Goal: Task Accomplishment & Management: Use online tool/utility

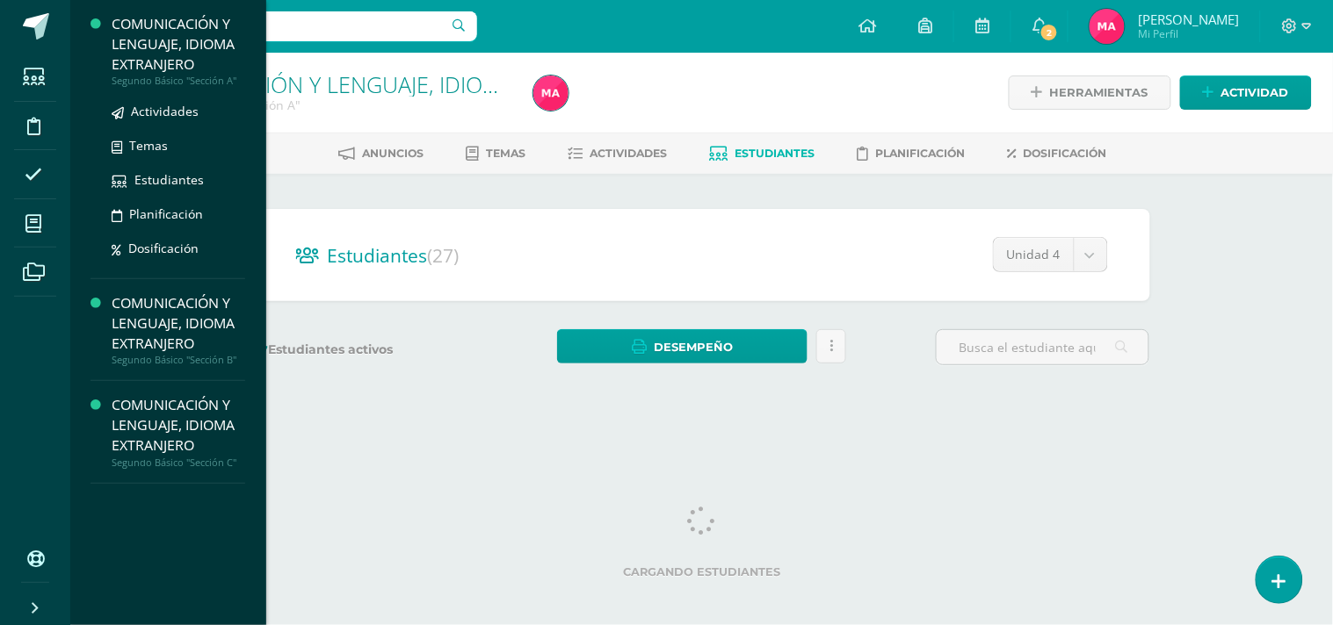
click at [141, 56] on div "COMUNICACIÓN Y LENGUAJE, IDIOMA EXTRANJERO" at bounding box center [179, 44] width 134 height 61
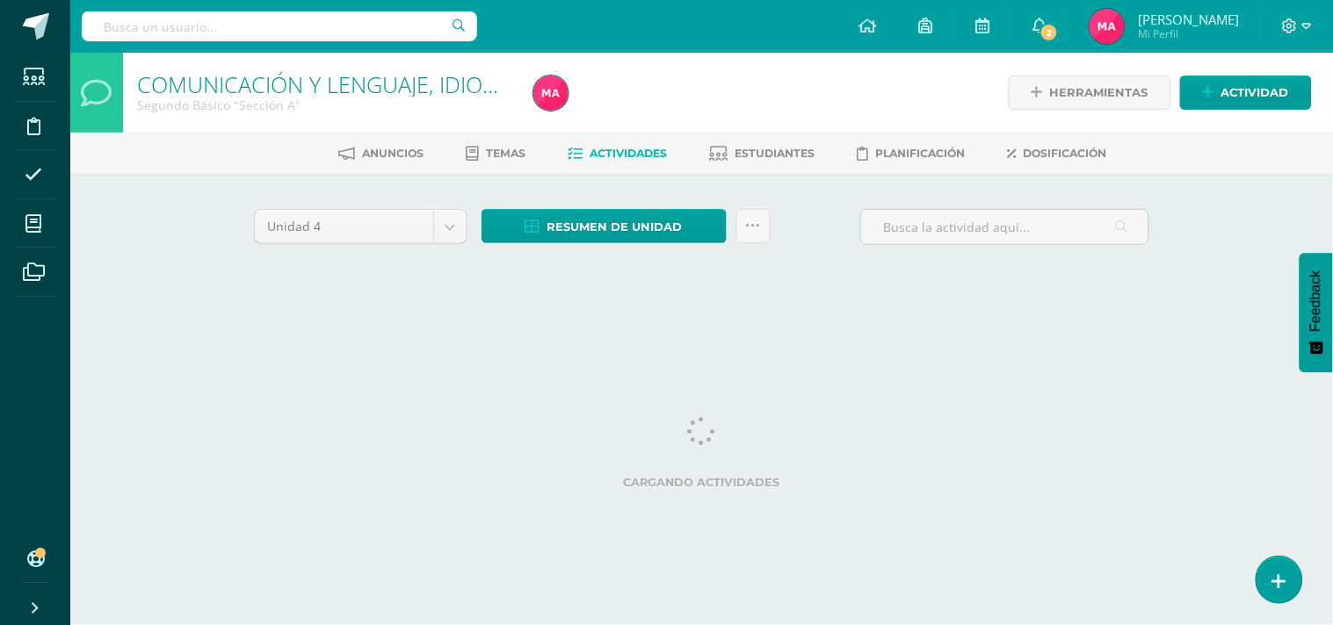
click at [1117, 328] on html "Estudiantes Disciplina Asistencia Mis cursos Archivos Soporte Ayuda Reportar un…" at bounding box center [666, 164] width 1333 height 328
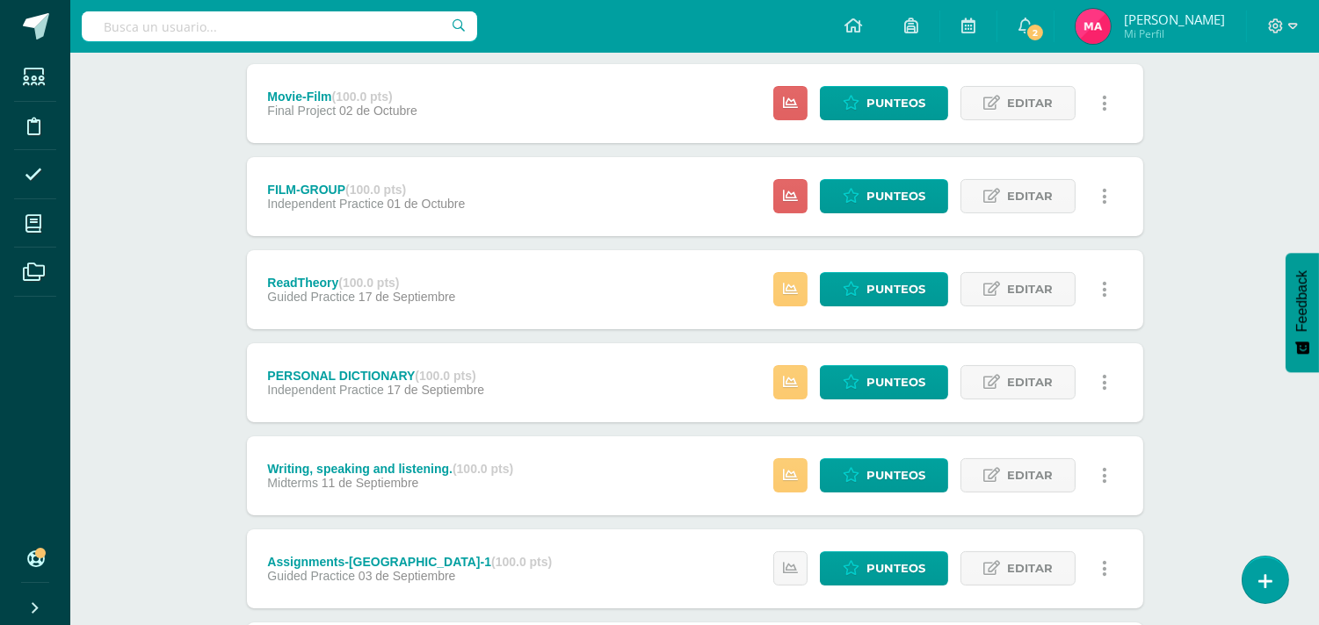
scroll to position [886, 0]
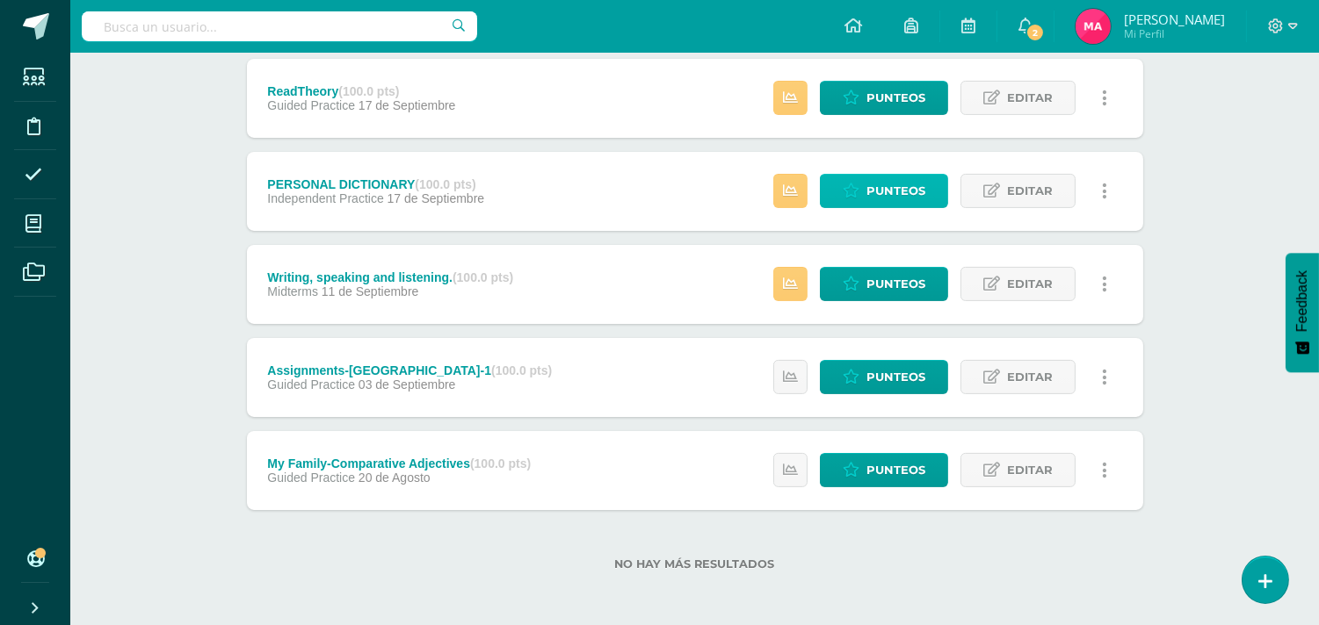
click at [888, 192] on span "Punteos" at bounding box center [895, 191] width 59 height 33
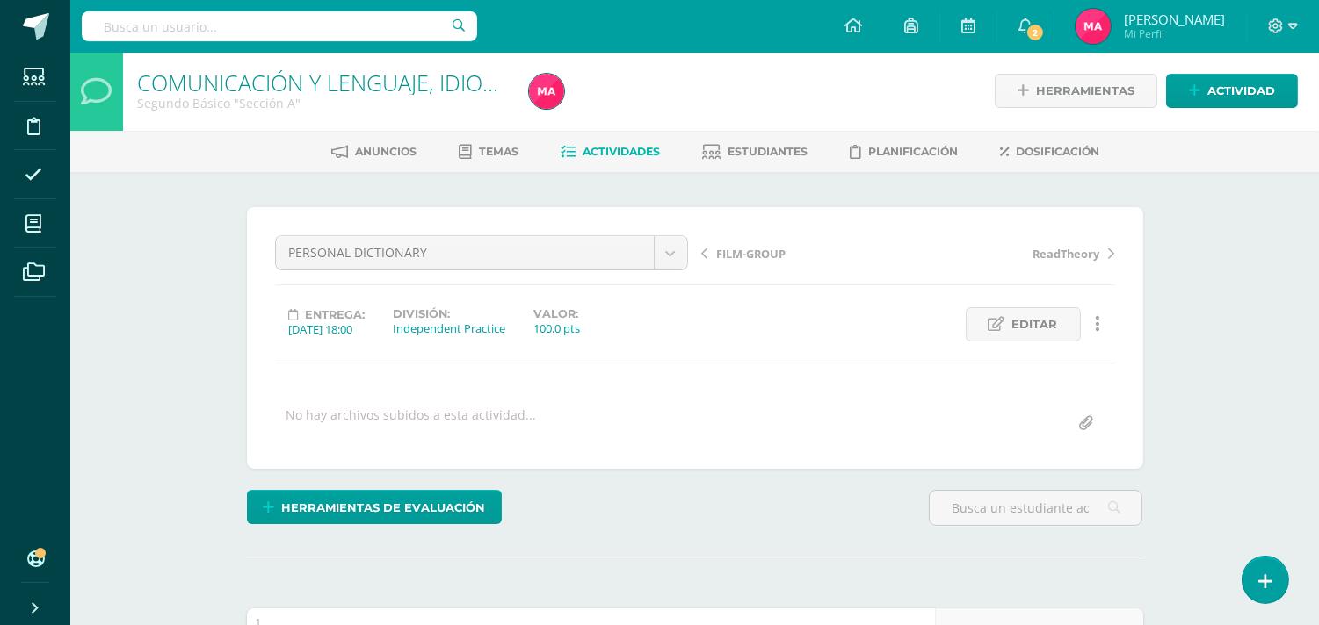
scroll to position [3, 0]
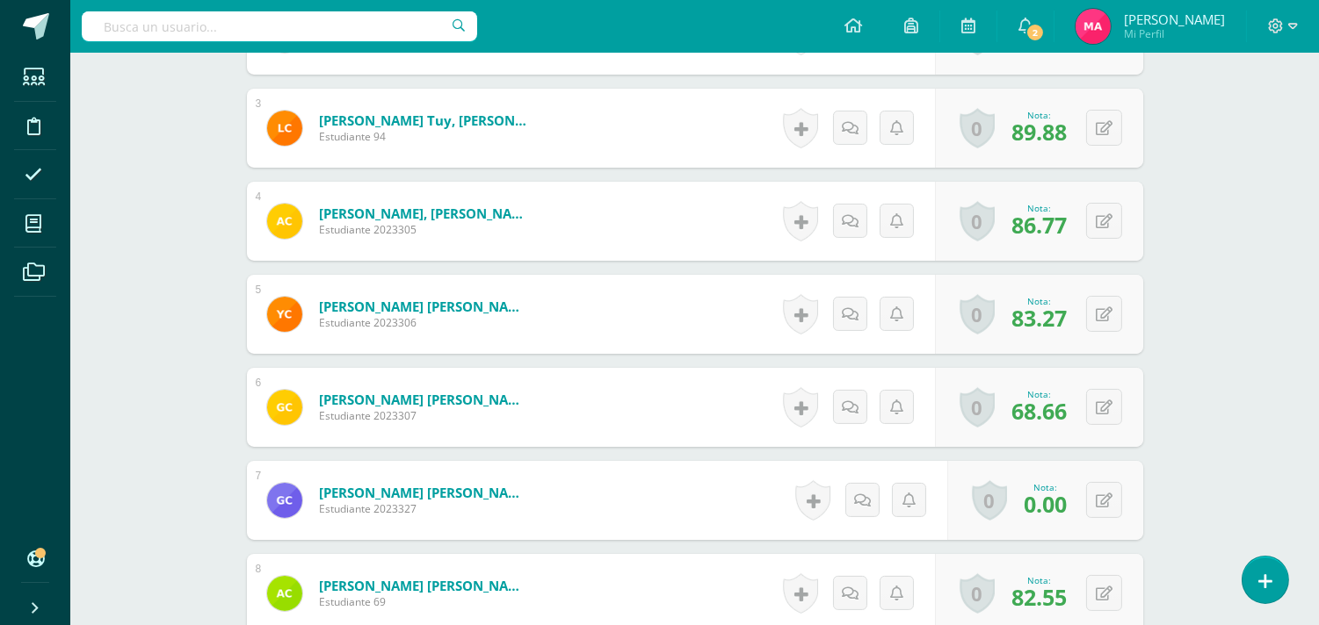
scroll to position [391, 0]
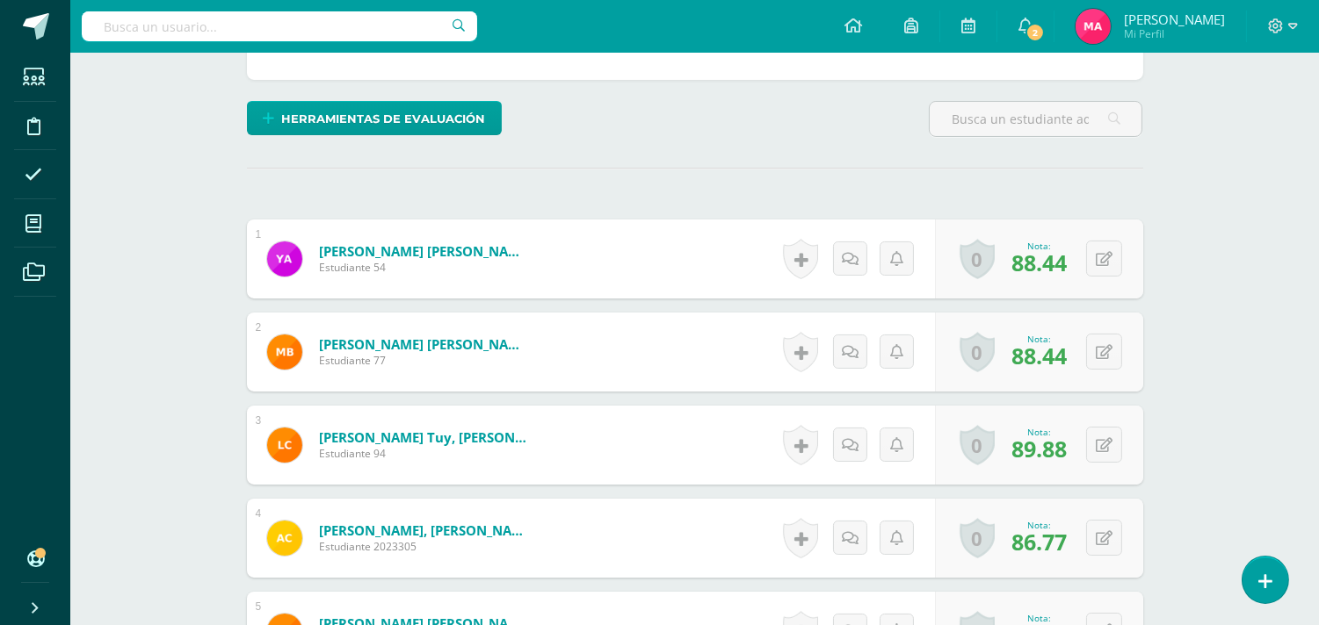
drag, startPoint x: 1327, startPoint y: 160, endPoint x: 1332, endPoint y: 179, distance: 20.0
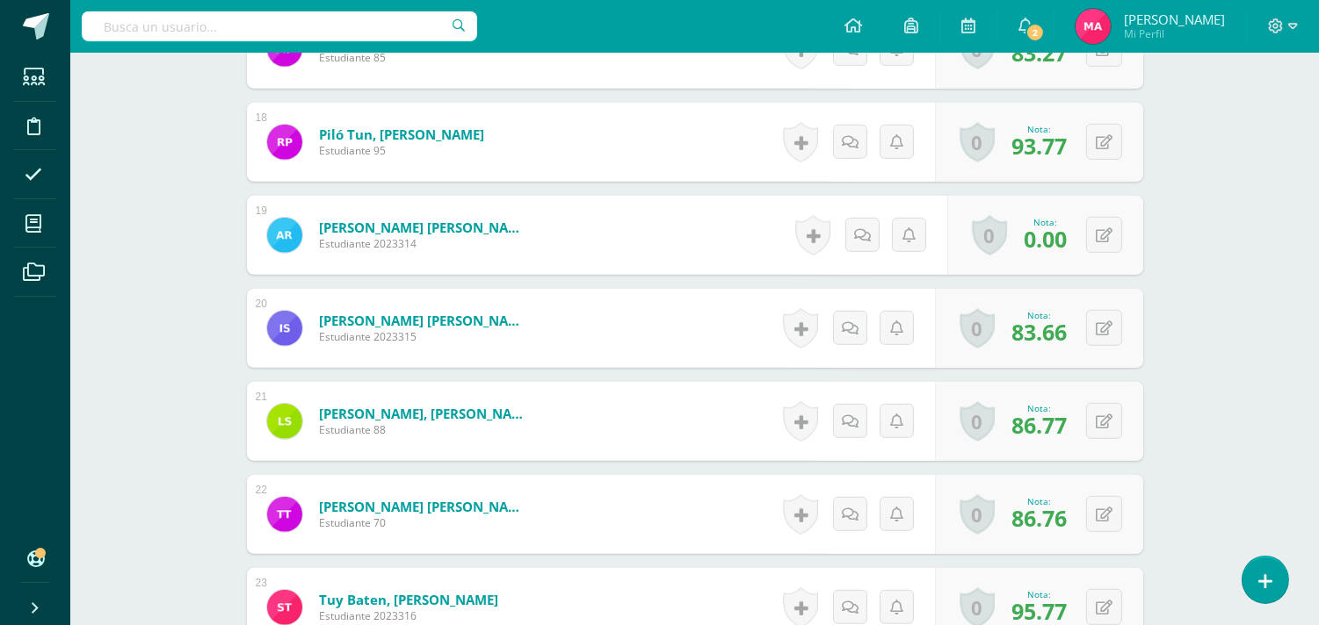
scroll to position [2063, 0]
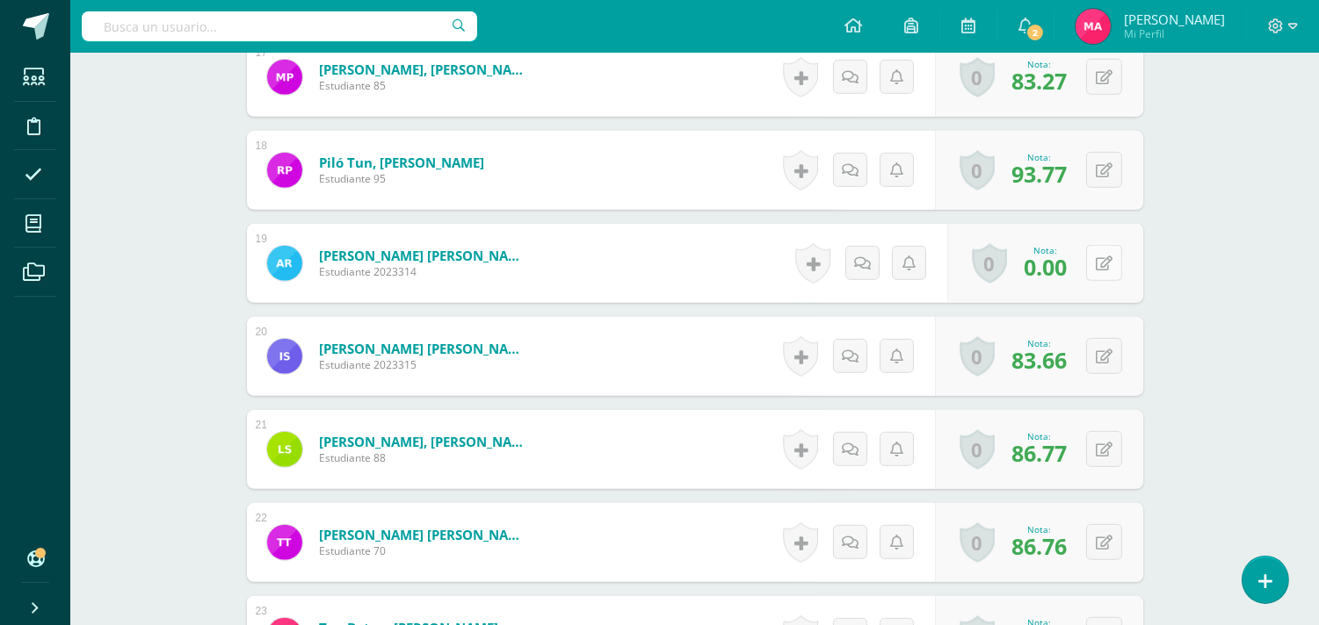
click at [1100, 261] on icon at bounding box center [1103, 264] width 17 height 15
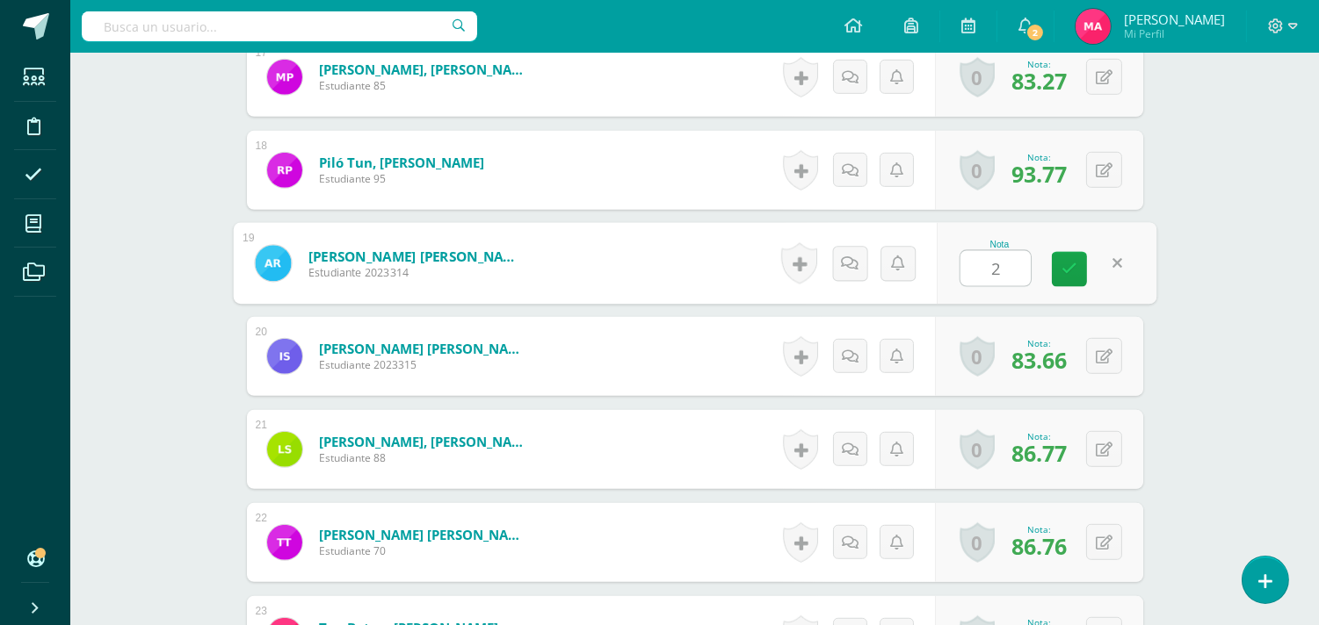
type input "25"
click at [1068, 264] on icon at bounding box center [1069, 269] width 16 height 15
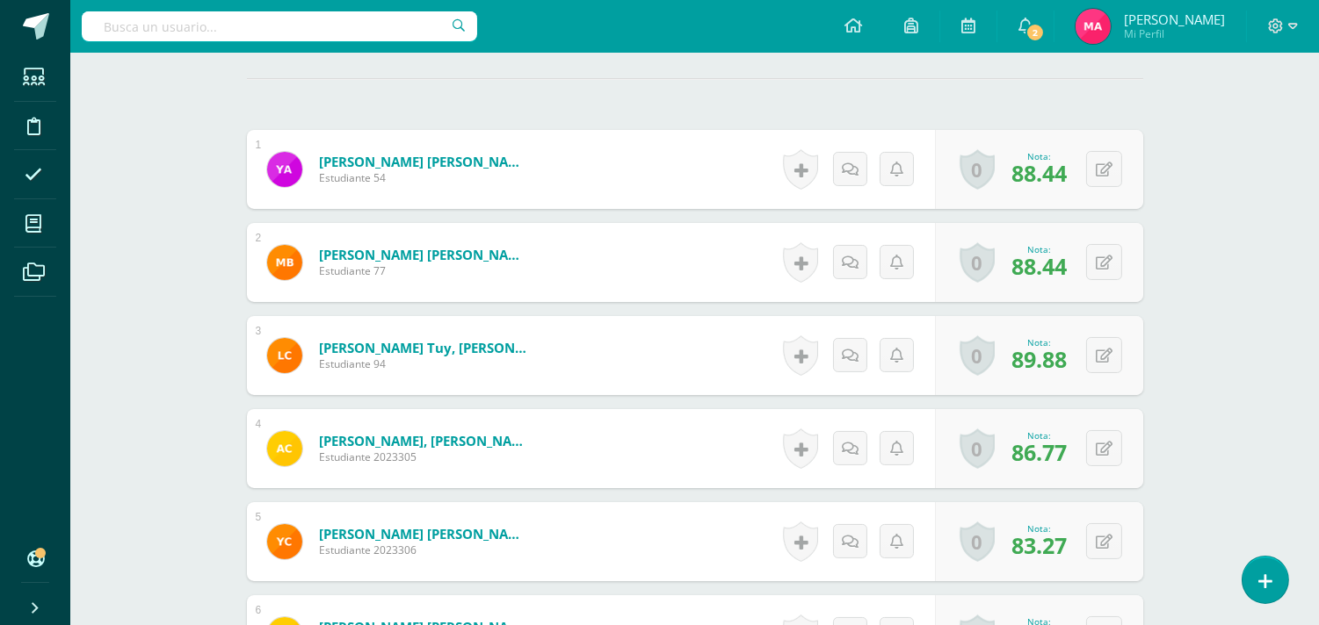
scroll to position [0, 0]
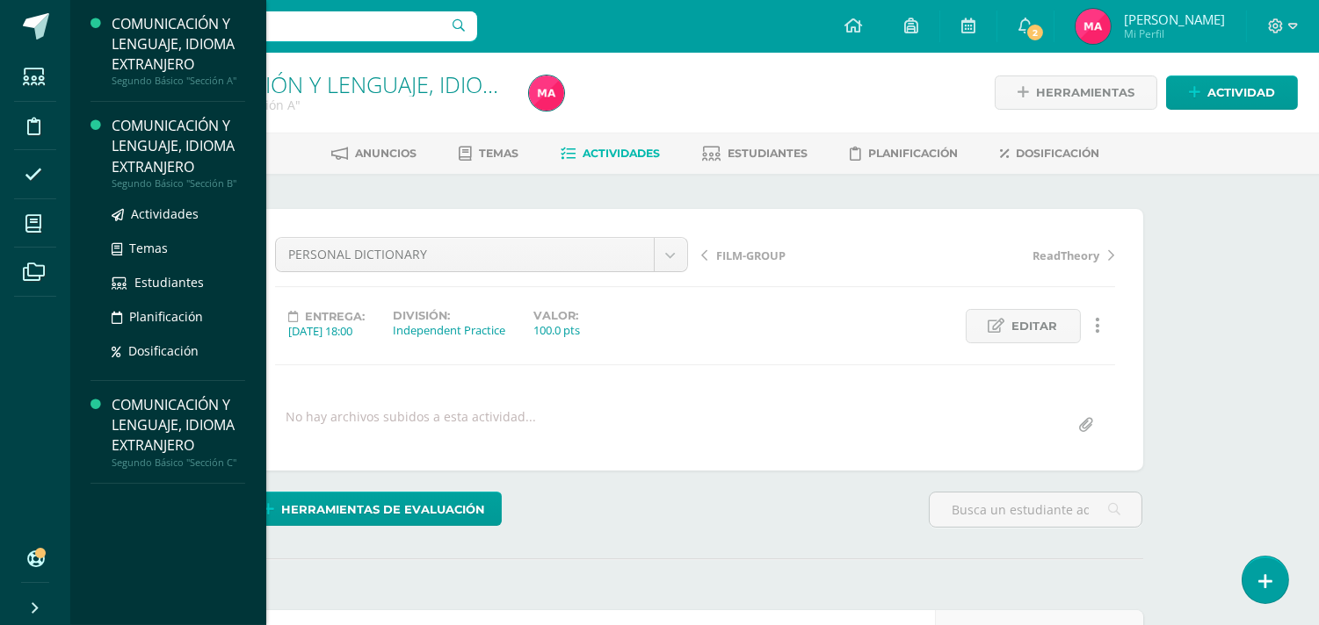
click at [132, 160] on div "COMUNICACIÓN Y LENGUAJE, IDIOMA EXTRANJERO" at bounding box center [179, 146] width 134 height 61
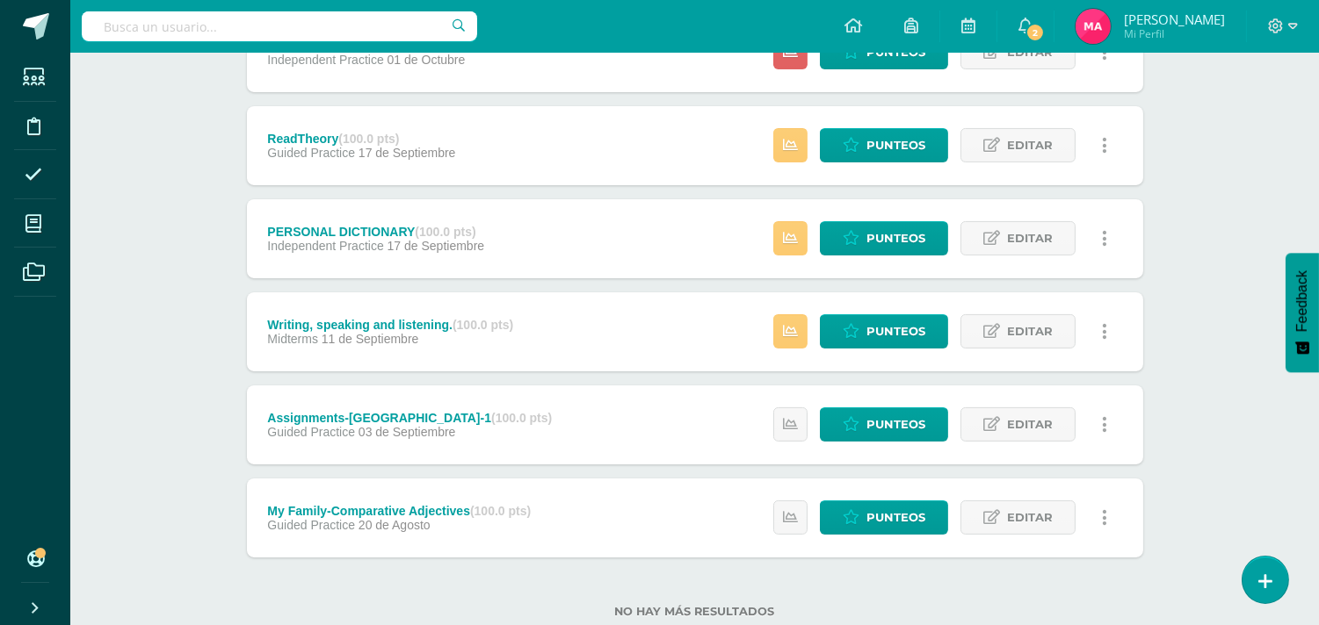
scroll to position [886, 0]
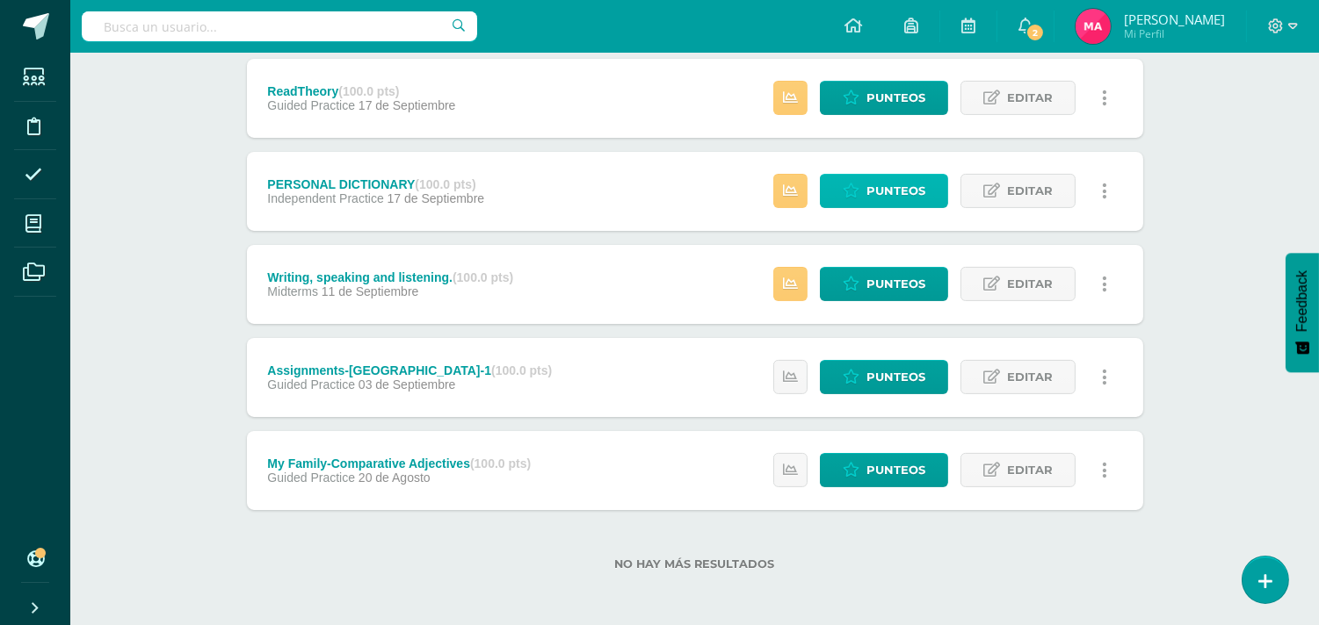
click at [870, 187] on span "Punteos" at bounding box center [895, 191] width 59 height 33
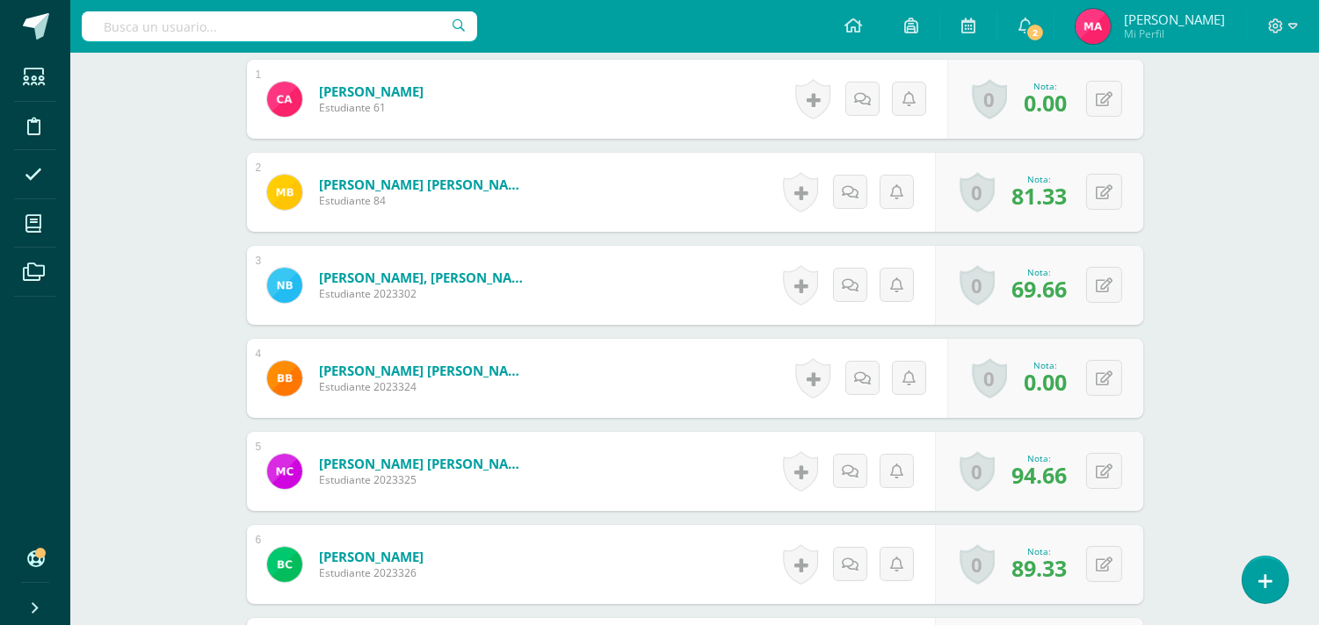
scroll to position [731, 0]
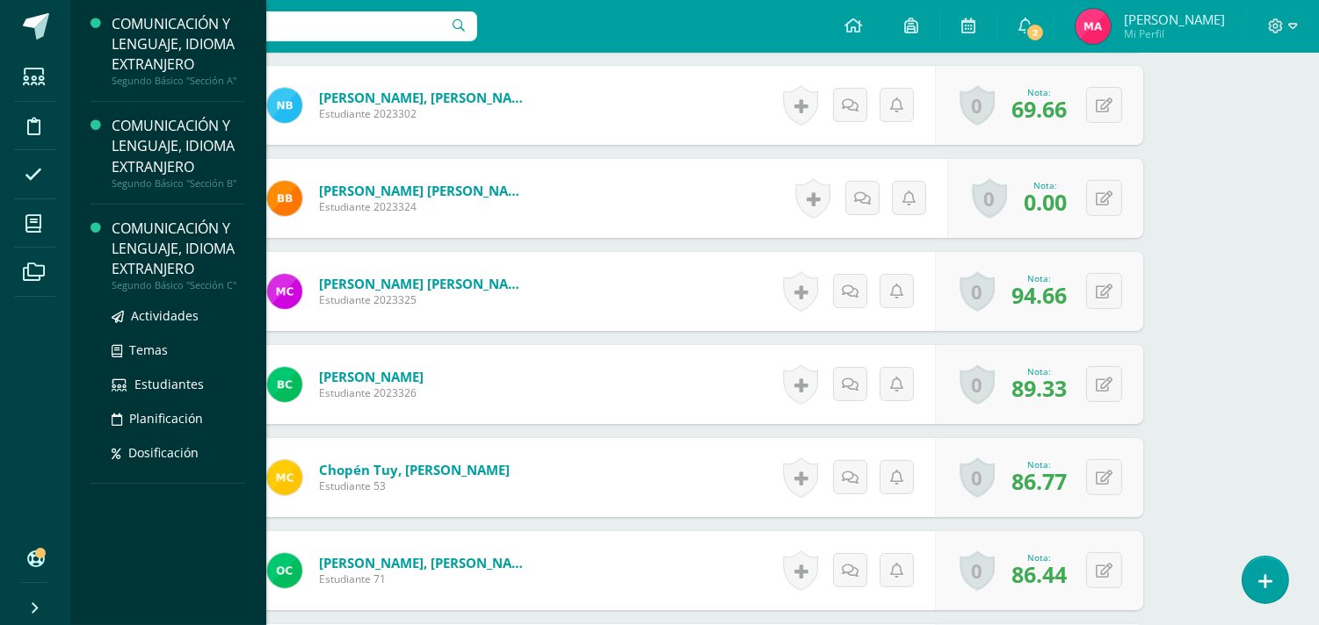
click at [161, 257] on div "COMUNICACIÓN Y LENGUAJE, IDIOMA EXTRANJERO" at bounding box center [179, 249] width 134 height 61
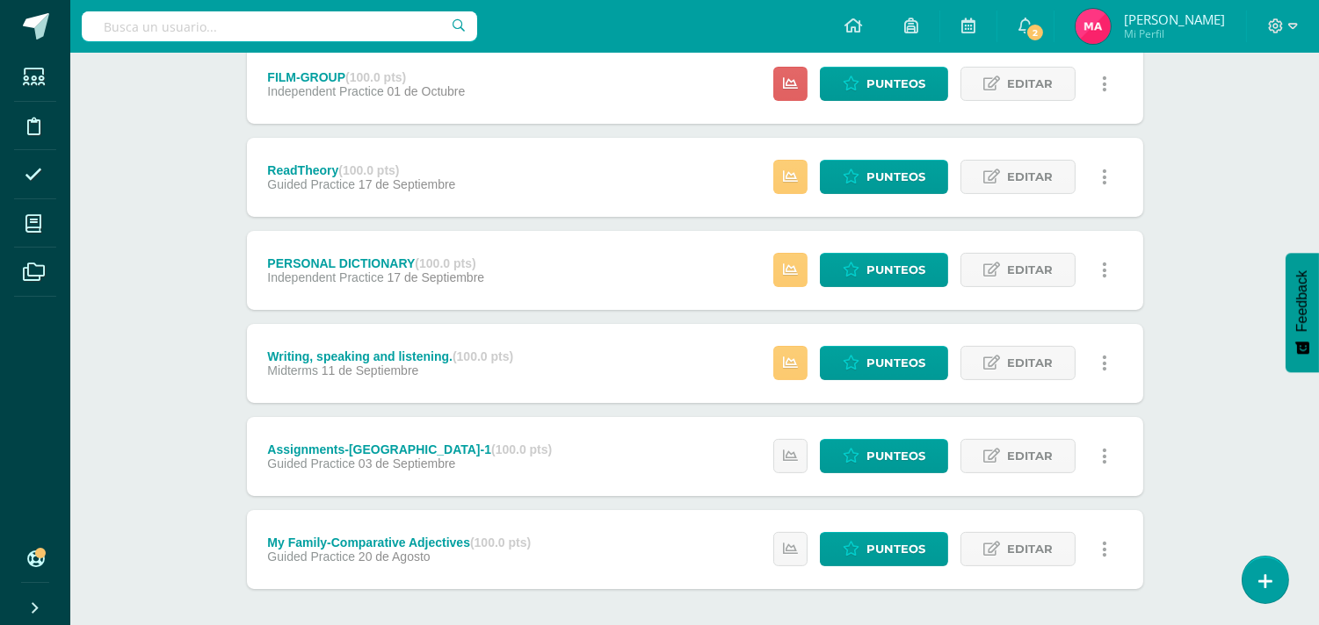
scroll to position [809, 0]
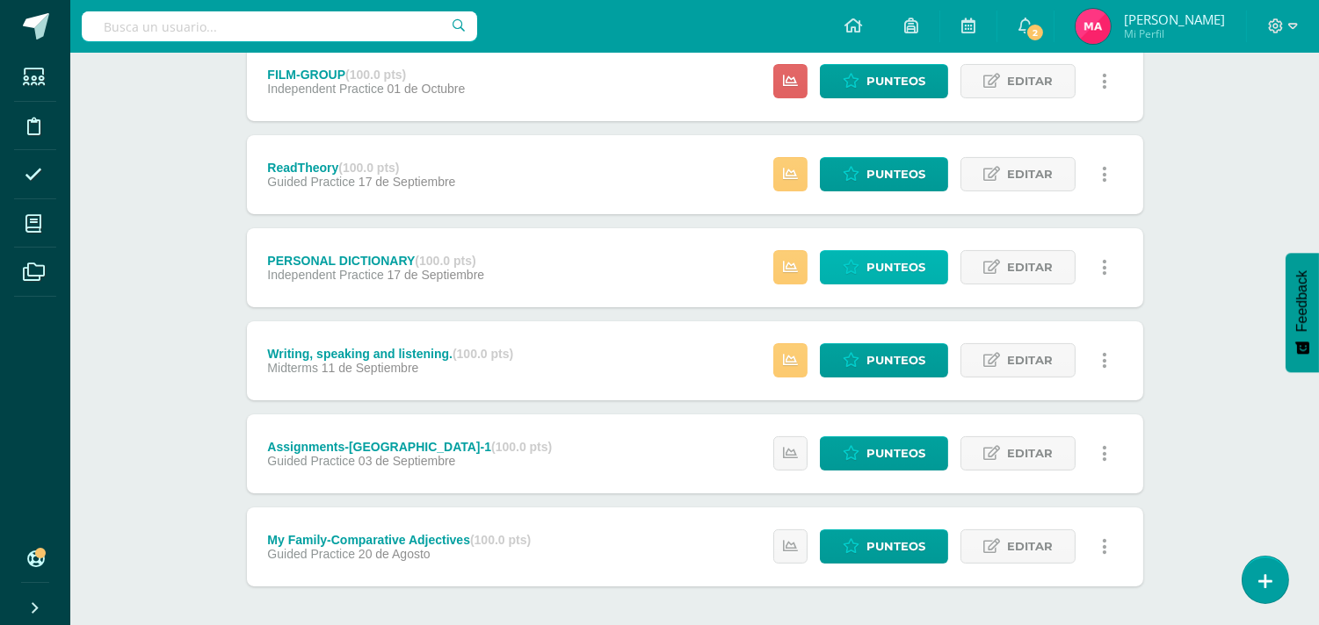
click at [878, 256] on span "Punteos" at bounding box center [895, 267] width 59 height 33
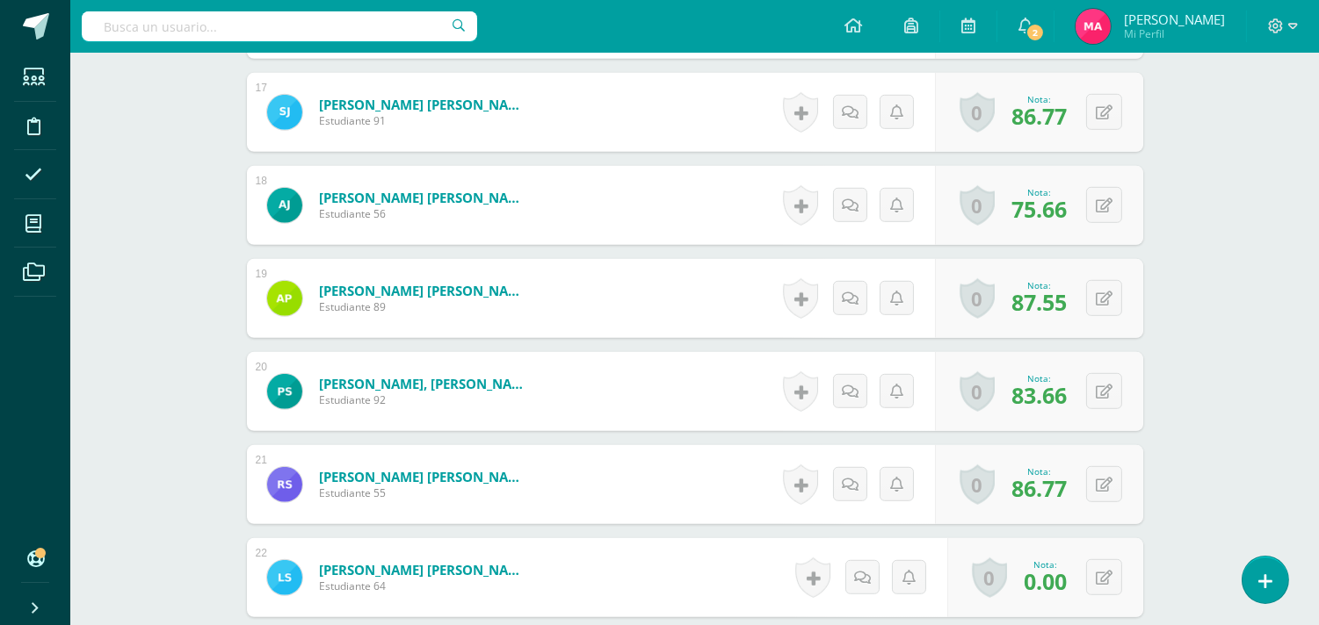
scroll to position [2592, 0]
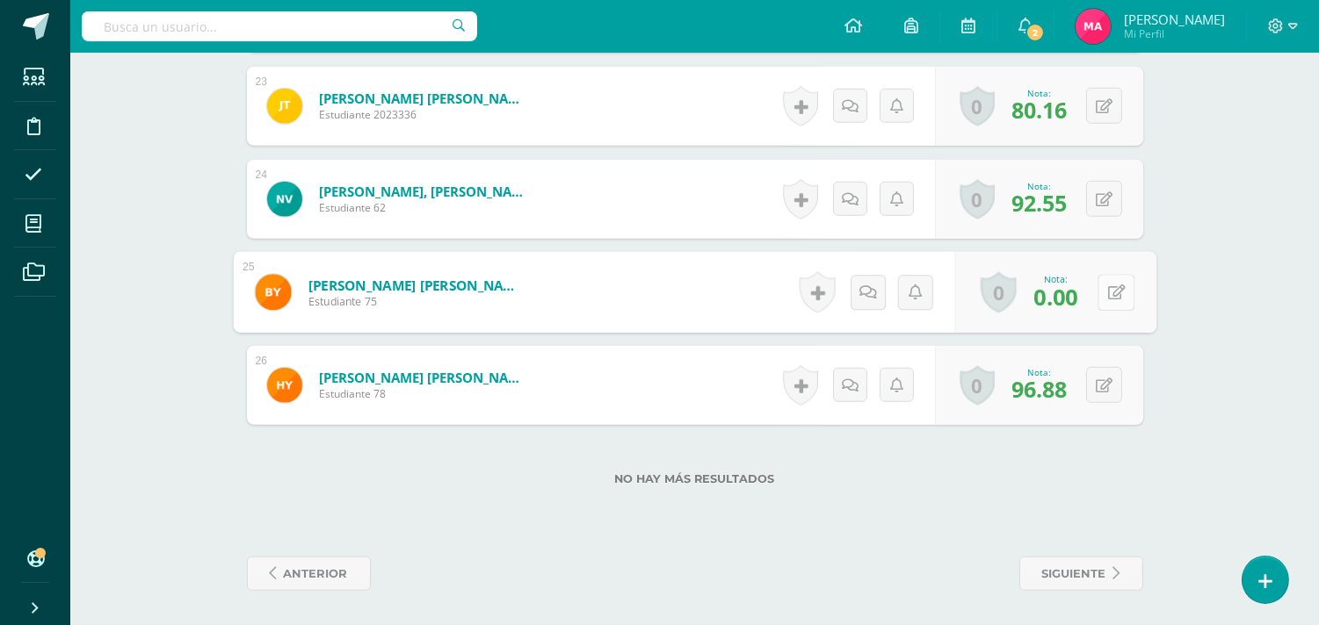
click at [1104, 296] on button at bounding box center [1115, 292] width 37 height 37
type input "25"
click at [1074, 305] on icon at bounding box center [1069, 298] width 16 height 15
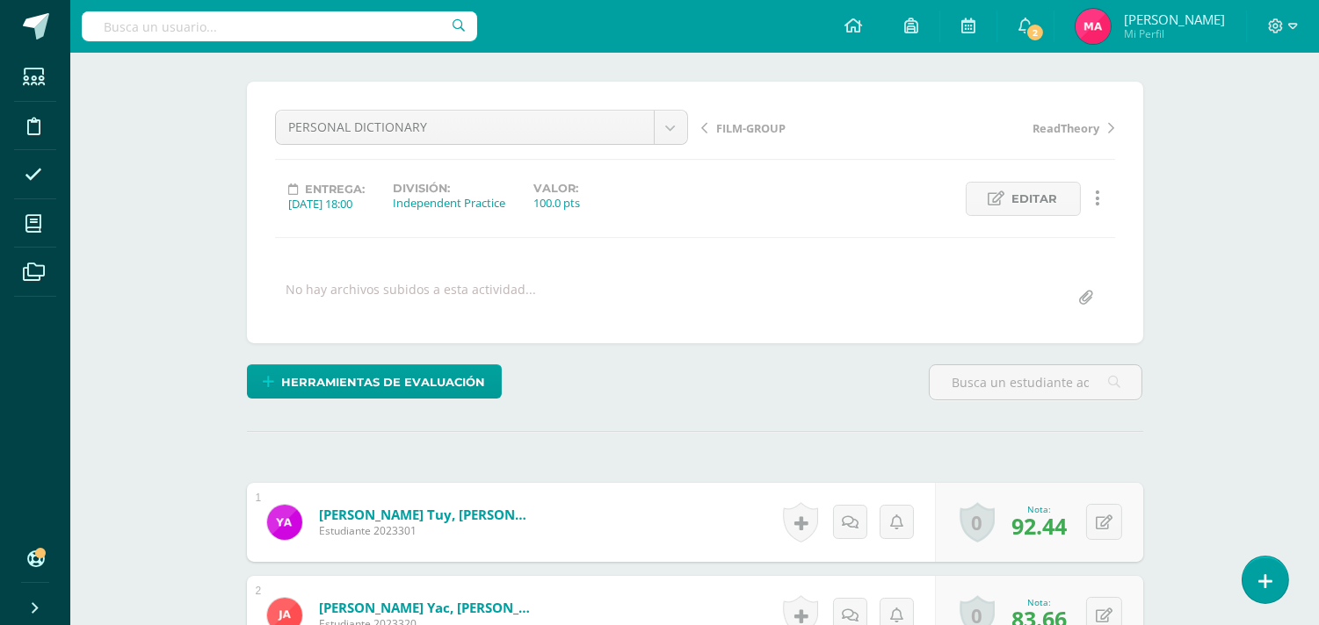
scroll to position [186, 0]
